Goal: Information Seeking & Learning: Learn about a topic

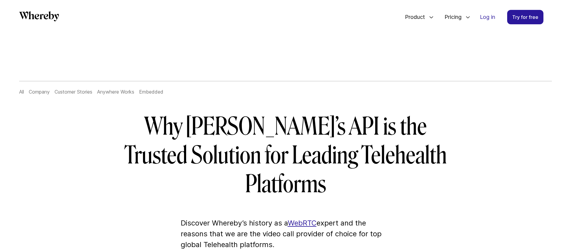
click at [65, 91] on link "Customer Stories" at bounding box center [74, 92] width 38 height 6
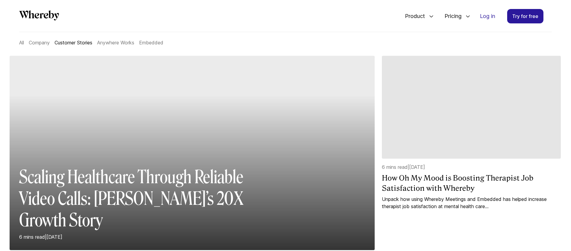
scroll to position [60, 0]
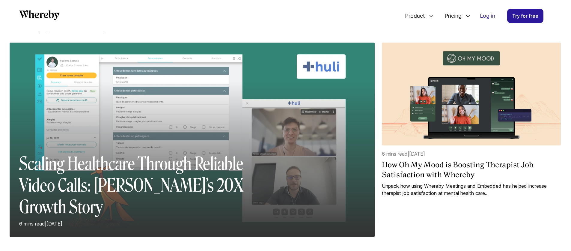
click at [193, 113] on div at bounding box center [192, 159] width 365 height 155
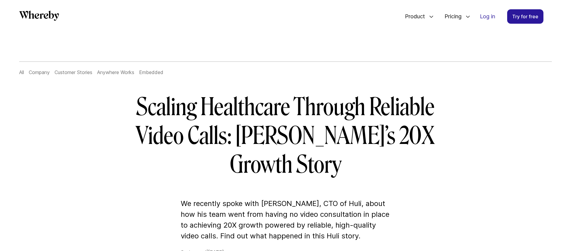
scroll to position [26, 0]
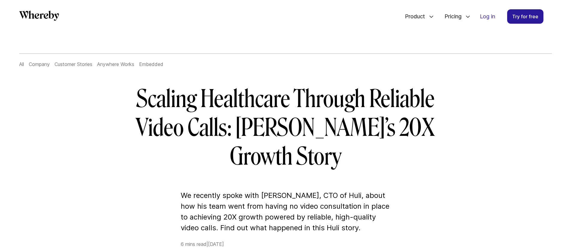
click at [75, 66] on link "Customer Stories" at bounding box center [74, 64] width 38 height 6
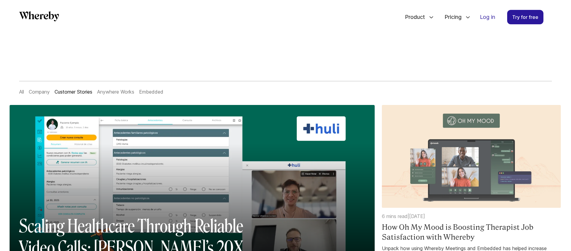
click at [449, 136] on img at bounding box center [471, 156] width 179 height 103
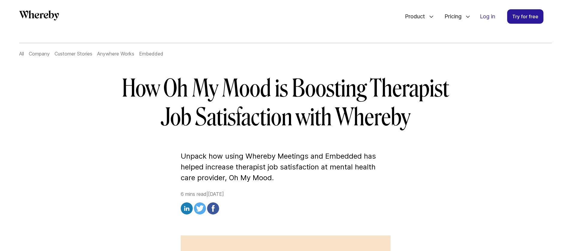
scroll to position [37, 0]
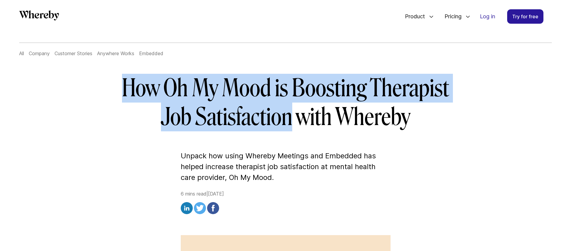
drag, startPoint x: 291, startPoint y: 117, endPoint x: 123, endPoint y: 91, distance: 169.8
click at [123, 91] on h1 "How Oh My Mood is Boosting Therapist Job Satisfaction with Whereby" at bounding box center [285, 103] width 345 height 58
copy h1 "How Oh My Mood is Boosting Therapist Job Satisfaction"
